Goal: Task Accomplishment & Management: Complete application form

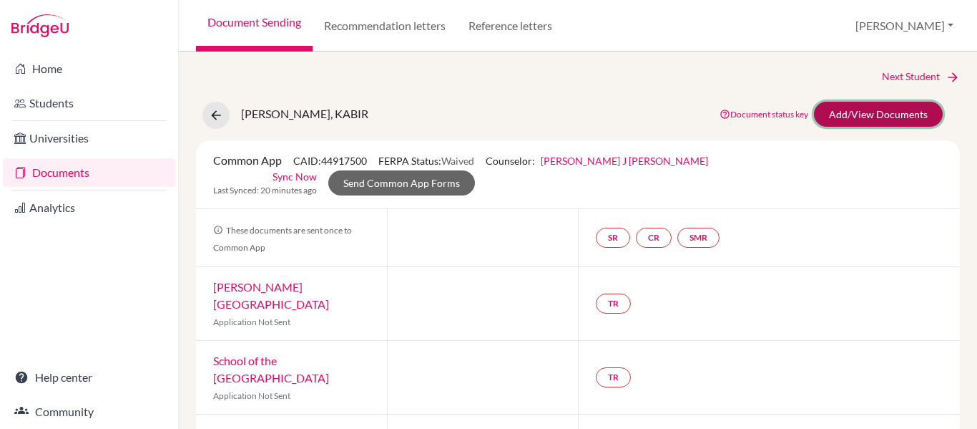
click at [866, 110] on link "Add/View Documents" at bounding box center [878, 114] width 129 height 25
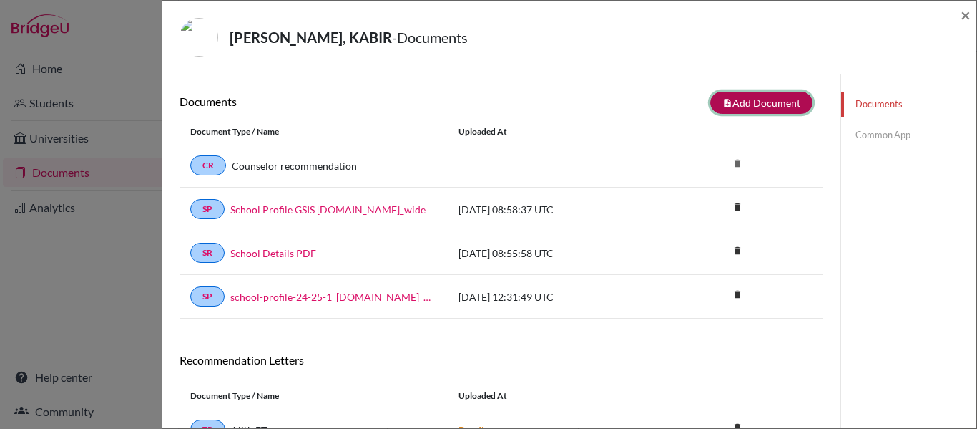
click at [758, 102] on button "note_add Add Document" at bounding box center [762, 103] width 102 height 22
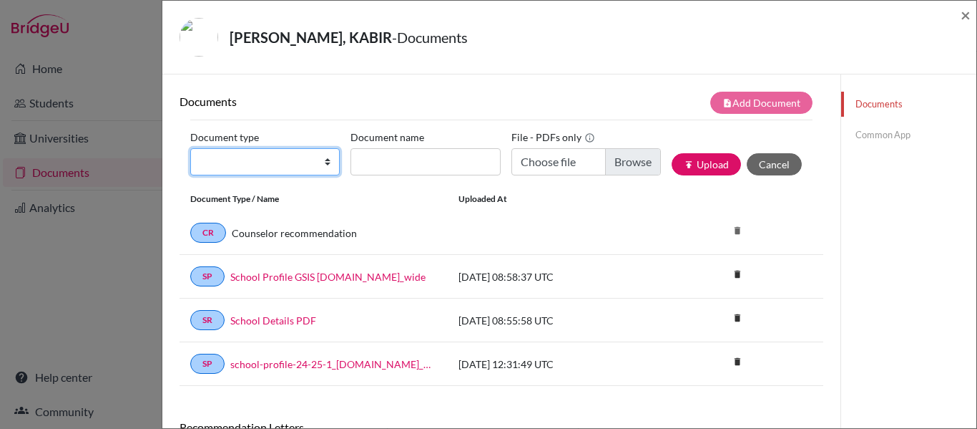
click at [267, 172] on select "Change explanation for Common App reports Counselor recommendation Internationa…" at bounding box center [265, 161] width 150 height 27
select select "2"
click at [190, 148] on select "Change explanation for Common App reports Counselor recommendation Internationa…" at bounding box center [265, 161] width 150 height 27
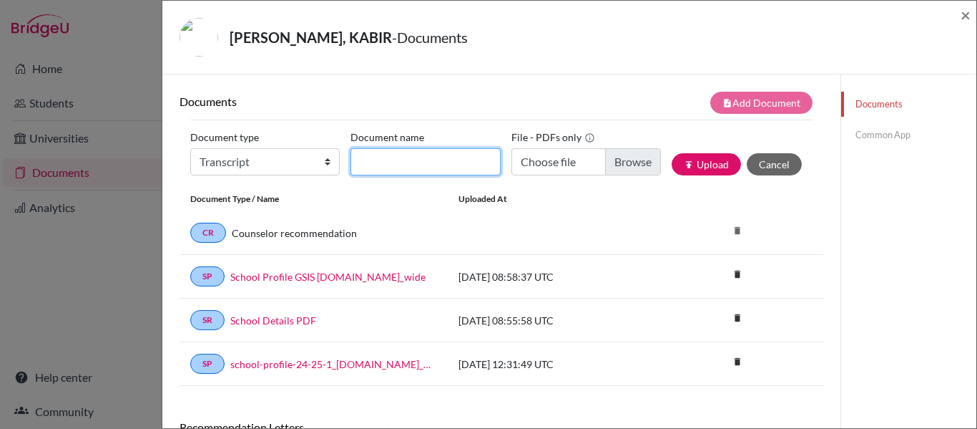
click at [413, 161] on input "Document name" at bounding box center [426, 161] width 150 height 27
type input "[PERSON_NAME]"
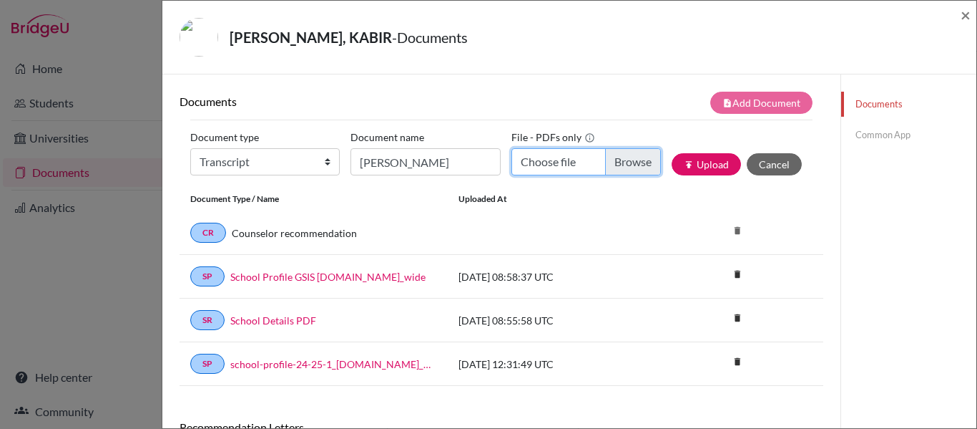
click at [625, 157] on input "Choose file" at bounding box center [587, 161] width 150 height 27
type input "C:\fakepath\[PERSON_NAME]- 7465.pdf"
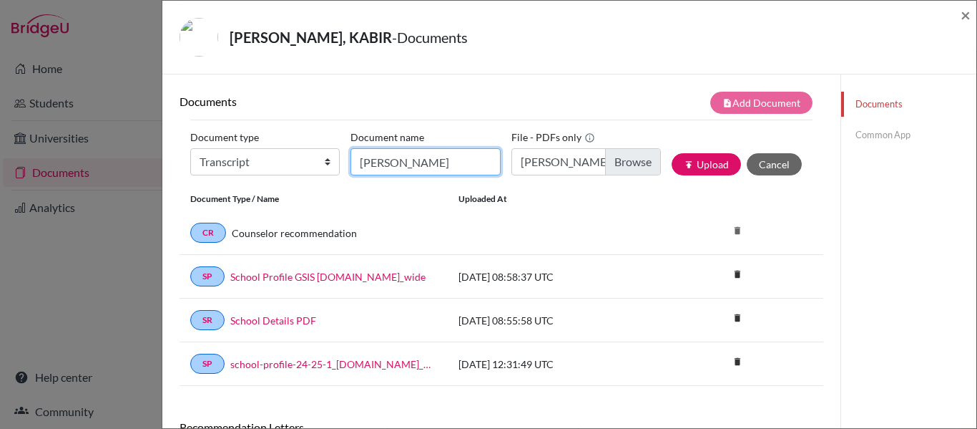
click at [457, 162] on input "[PERSON_NAME]" at bounding box center [426, 161] width 150 height 27
type input "[PERSON_NAME] - Grade 10"
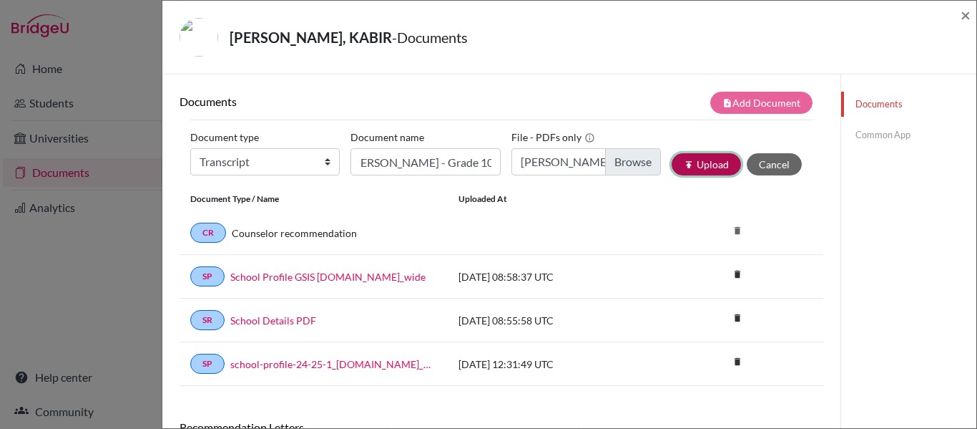
click at [707, 162] on button "publish Upload" at bounding box center [706, 164] width 69 height 22
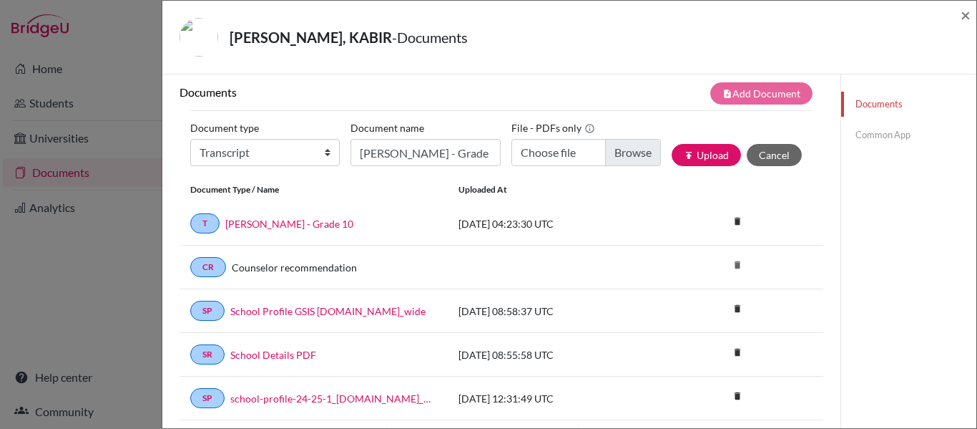
scroll to position [0, 0]
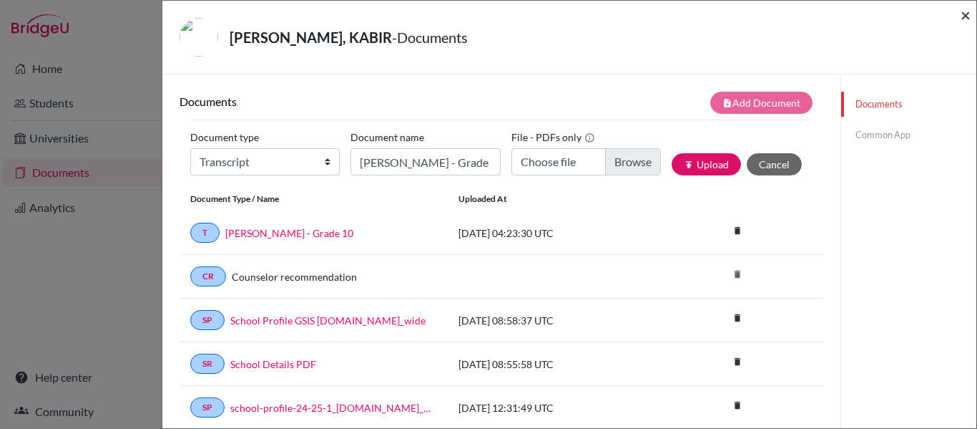
click at [966, 8] on span "×" at bounding box center [966, 14] width 10 height 21
